Goal: Information Seeking & Learning: Learn about a topic

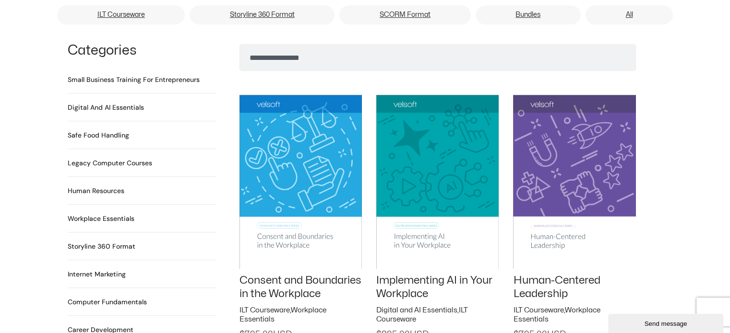
scroll to position [576, 0]
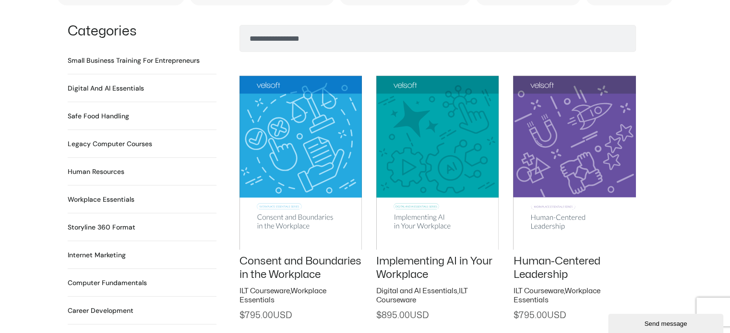
scroll to position [672, 0]
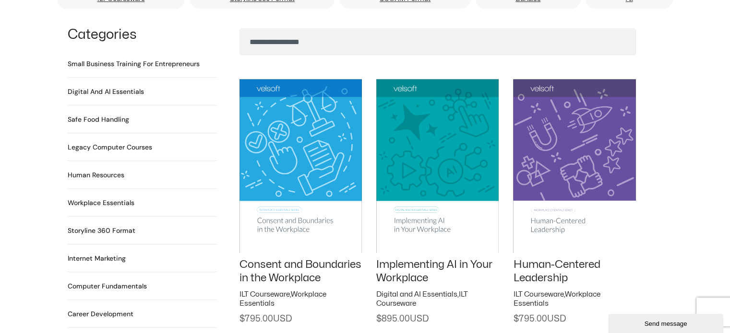
click at [413, 261] on link "Implementing AI in Your Workplace" at bounding box center [434, 272] width 116 height 24
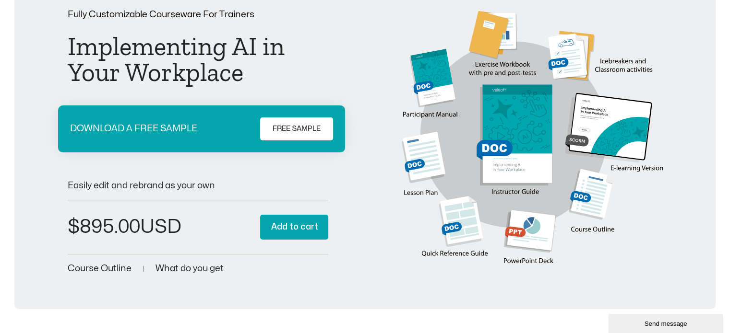
scroll to position [48, 0]
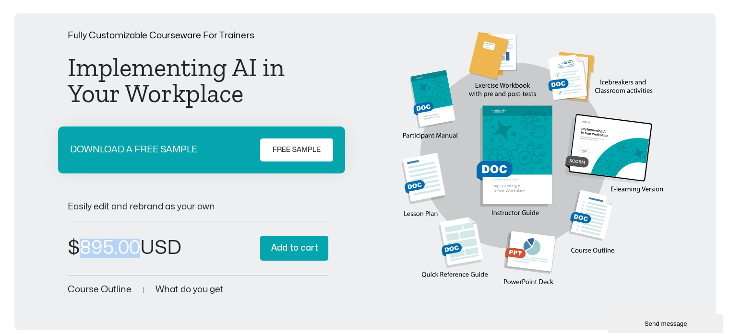
drag, startPoint x: 78, startPoint y: 244, endPoint x: 138, endPoint y: 247, distance: 60.0
click at [138, 247] on bdi "$ 895.00" at bounding box center [104, 248] width 72 height 19
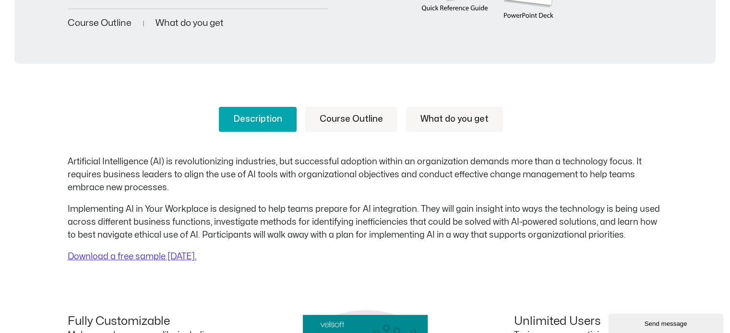
scroll to position [240, 0]
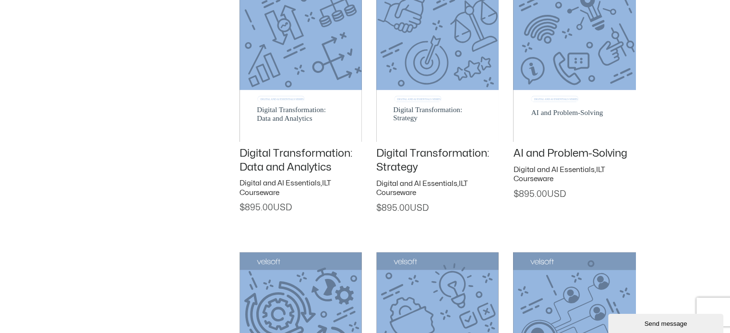
scroll to position [1295, 0]
